Goal: Consume media (video, audio): Consume media (video, audio)

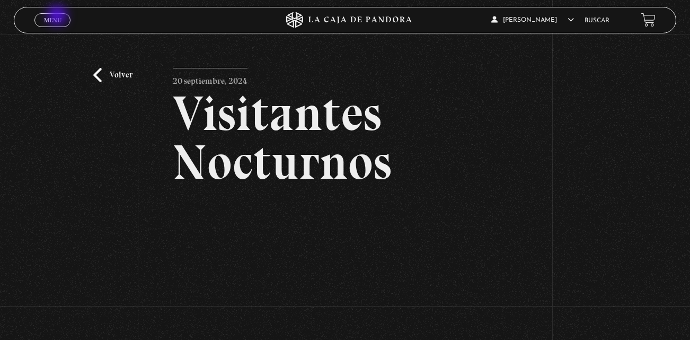
scroll to position [100, 0]
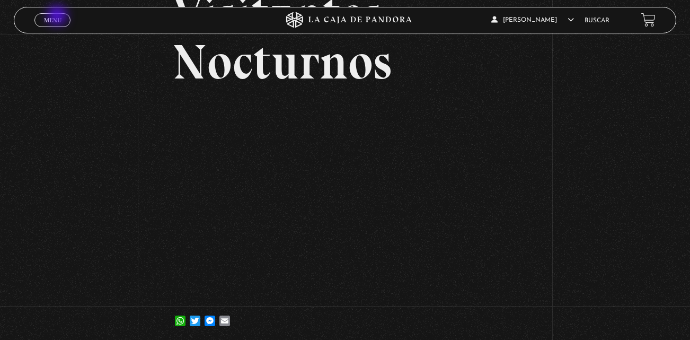
click at [58, 17] on span "Menu" at bounding box center [52, 20] width 17 height 6
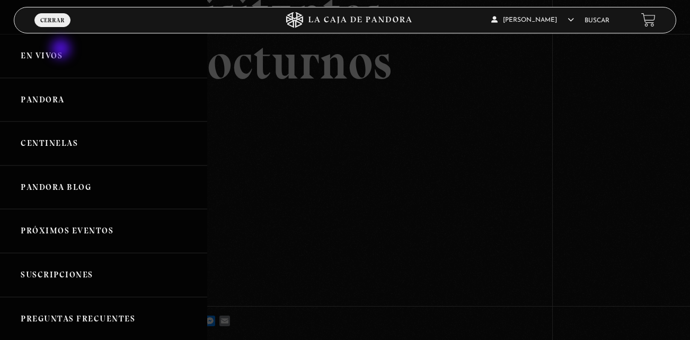
click at [62, 50] on link "En vivos" at bounding box center [103, 56] width 207 height 44
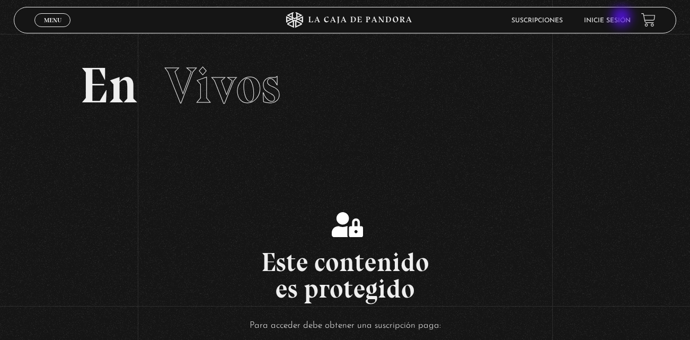
click at [622, 18] on link "Inicie sesión" at bounding box center [607, 20] width 47 height 6
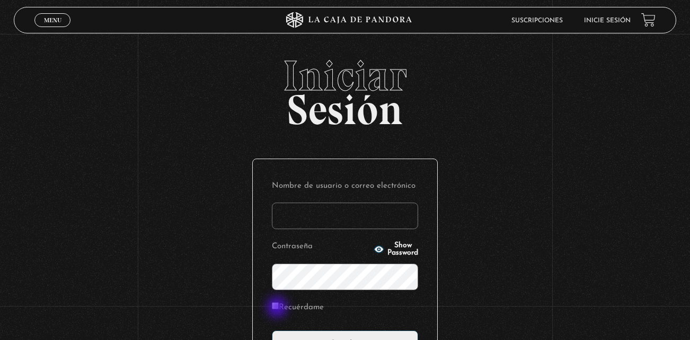
type input "[EMAIL_ADDRESS][DOMAIN_NAME]"
click at [278, 308] on input "Recuérdame" at bounding box center [275, 305] width 7 height 7
checkbox input "true"
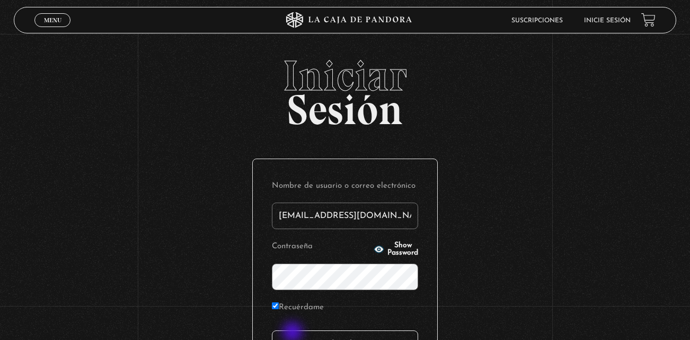
click at [294, 333] on input "Acceder" at bounding box center [345, 343] width 146 height 26
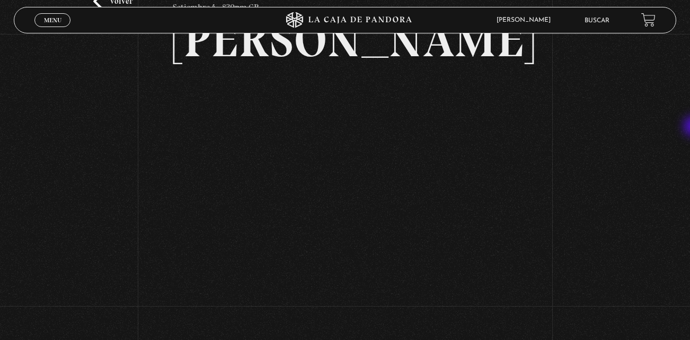
scroll to position [76, 0]
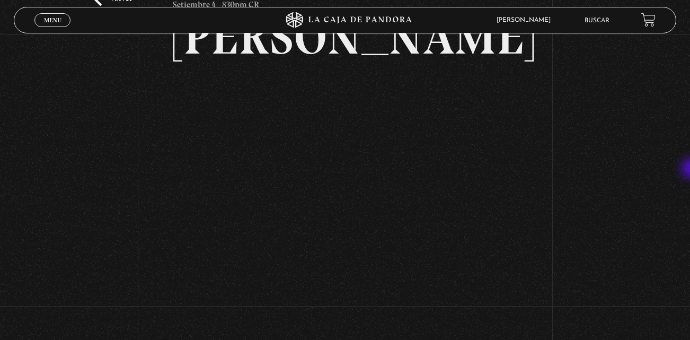
drag, startPoint x: 688, startPoint y: 157, endPoint x: 682, endPoint y: 246, distance: 89.7
click at [682, 246] on div "Volver Setiembre 4 - 830pm CR Maria Gabriela de Faria" at bounding box center [345, 257] width 690 height 599
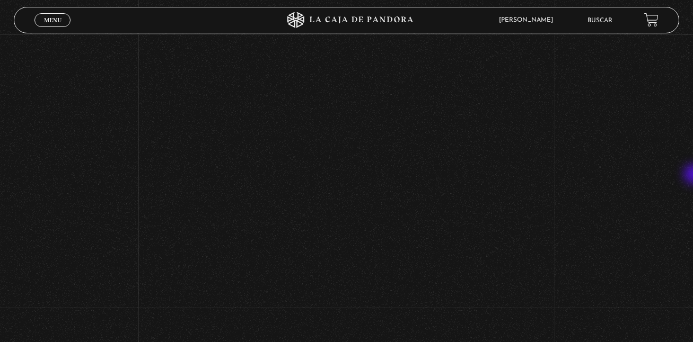
scroll to position [147, 0]
click at [528, 123] on div "Volver Setiembre 4 - 830pm CR Maria Gabriela de Faria" at bounding box center [346, 187] width 693 height 600
click at [46, 21] on span "Menu" at bounding box center [52, 20] width 17 height 6
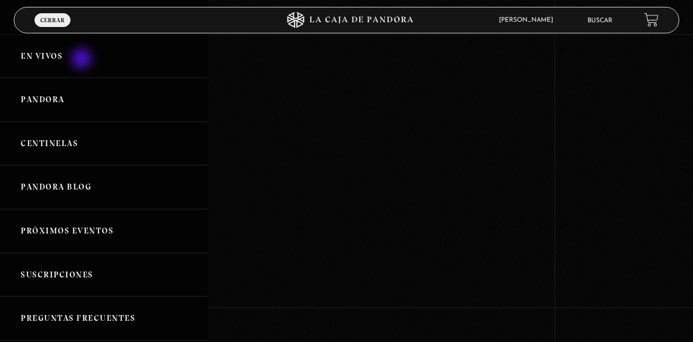
click at [83, 60] on link "En vivos" at bounding box center [104, 56] width 208 height 44
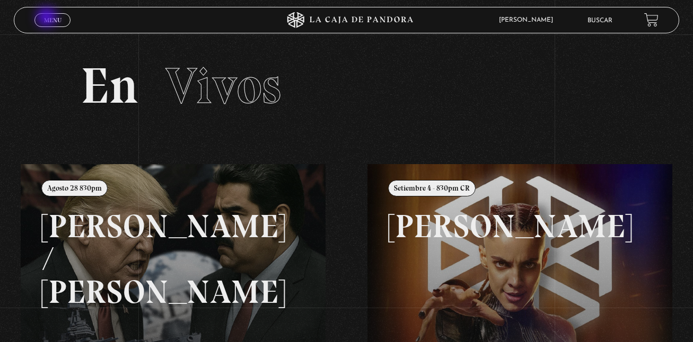
click at [48, 18] on span "Menu" at bounding box center [52, 20] width 17 height 6
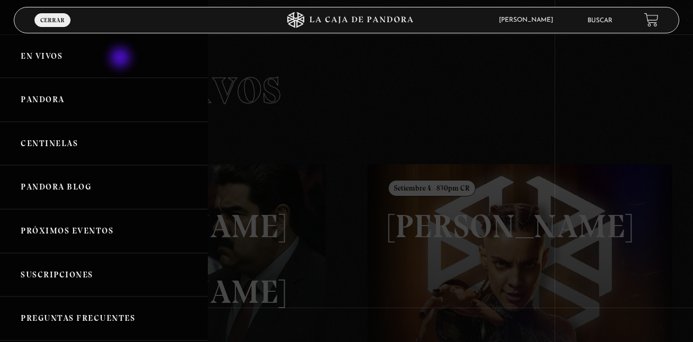
click at [121, 59] on link "En vivos" at bounding box center [104, 56] width 208 height 44
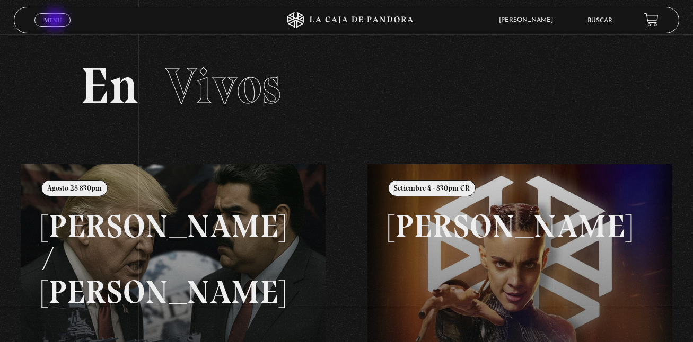
click at [56, 21] on span "Menu" at bounding box center [52, 20] width 17 height 6
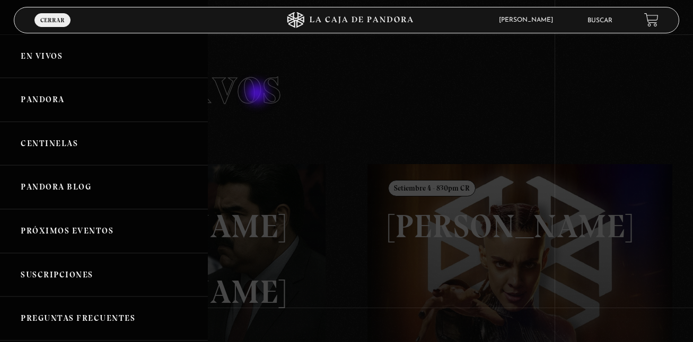
click at [258, 94] on div at bounding box center [346, 171] width 693 height 342
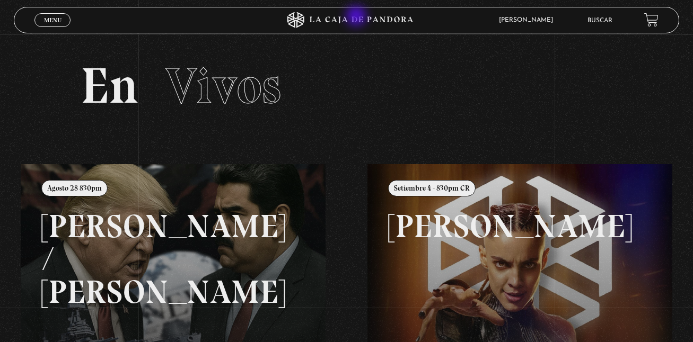
click at [357, 17] on icon at bounding box center [361, 19] width 103 height 7
